Goal: Find specific page/section: Find specific page/section

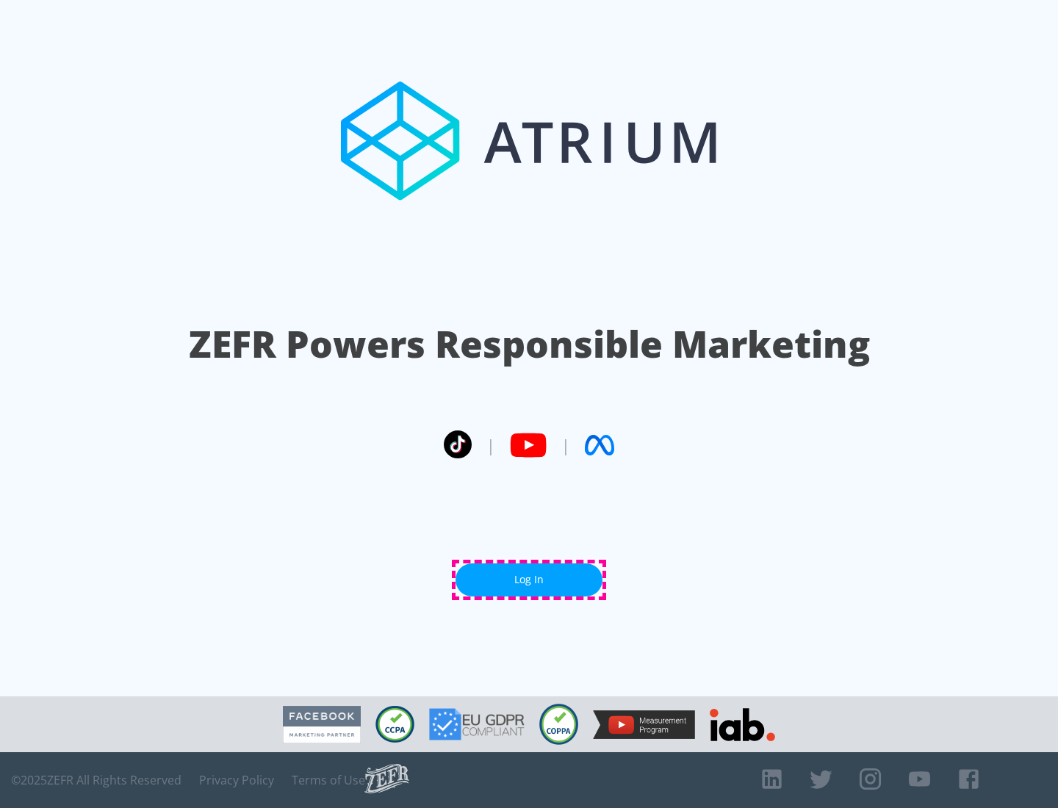
click at [529, 580] on link "Log In" at bounding box center [528, 579] width 147 height 33
